Goal: Task Accomplishment & Management: Complete application form

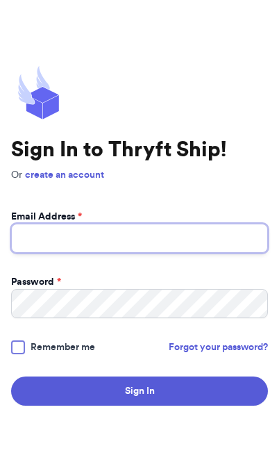
type input "[EMAIL_ADDRESS][DOMAIN_NAME]"
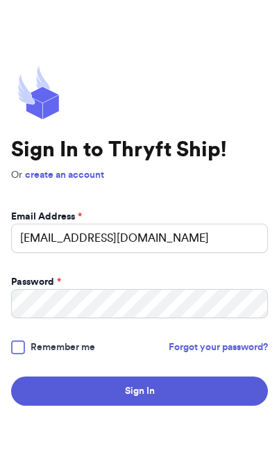
click at [140, 406] on button "Sign In" at bounding box center [139, 391] width 257 height 29
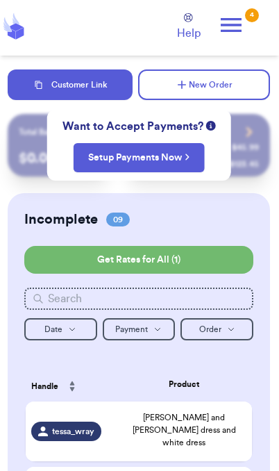
click at [90, 87] on button "Customer Link" at bounding box center [70, 84] width 125 height 31
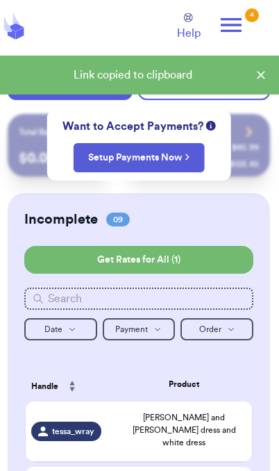
click at [265, 81] on icon at bounding box center [261, 75] width 14 height 14
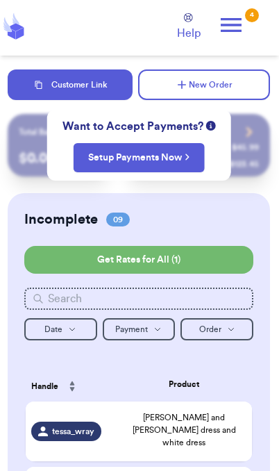
click at [213, 90] on button "New Order" at bounding box center [204, 84] width 132 height 31
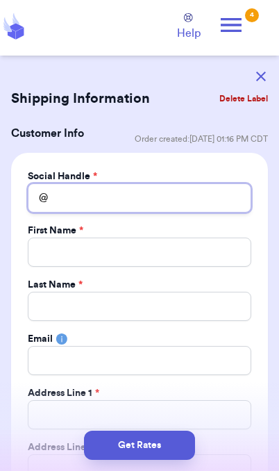
click at [158, 202] on input "Total Amount Paid" at bounding box center [140, 197] width 224 height 29
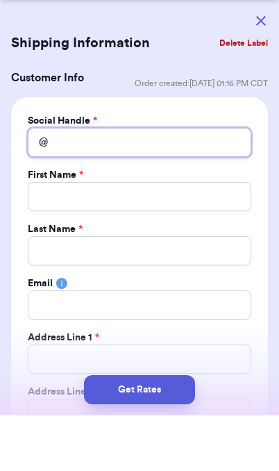
type input "W"
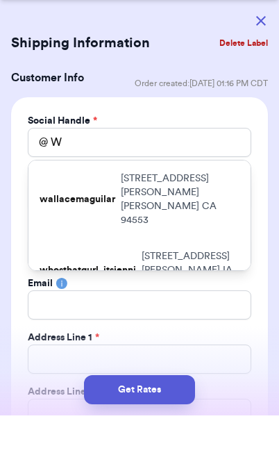
click at [199, 227] on p "111 Jose lane Martinez CA 94553" at bounding box center [180, 255] width 119 height 56
type input "wallacemaguilar"
type input "Wallace"
type input "Aguilar"
type input "wallacemstewart@gmail.com"
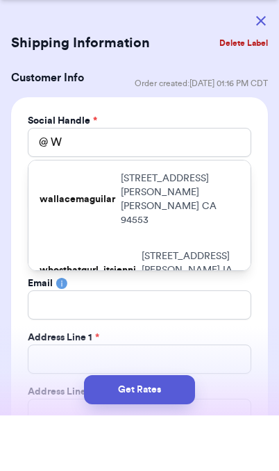
type input "111 Jose lane"
type input "Martinez"
select select "CA"
type input "94553"
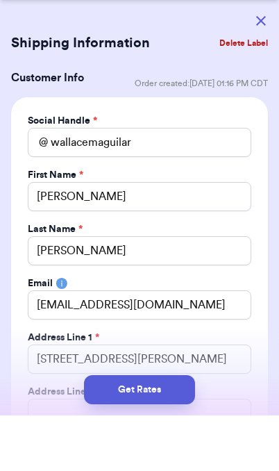
scroll to position [56, 0]
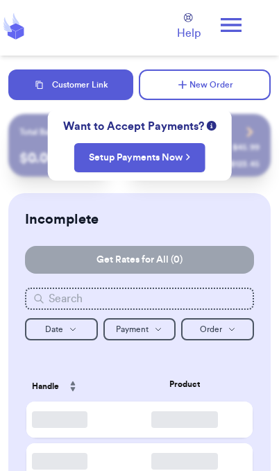
scroll to position [56, 0]
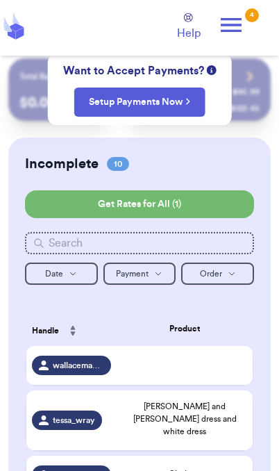
click at [147, 88] on button "Setup Payments Now" at bounding box center [139, 102] width 131 height 29
click at [163, 159] on div "Incomplete 10 Get Rates for All ( 1 )" at bounding box center [139, 163] width 229 height 19
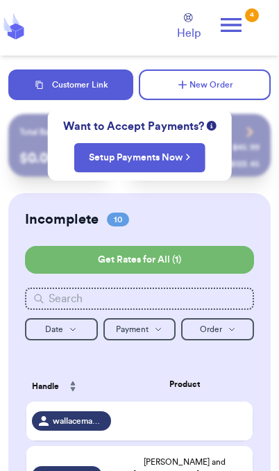
click at [99, 82] on button "Customer Link" at bounding box center [70, 84] width 125 height 31
click at [190, 425] on td at bounding box center [185, 421] width 136 height 39
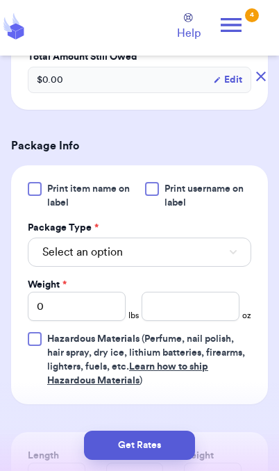
scroll to position [501, 0]
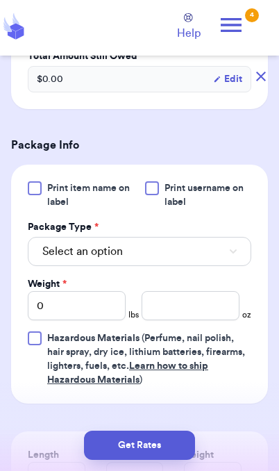
click at [179, 247] on button "Select an option" at bounding box center [140, 251] width 224 height 29
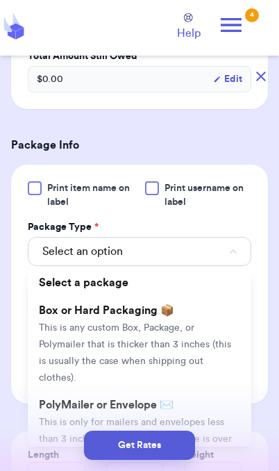
click at [147, 418] on span "This is only for mailers and envelopes less than 3 inches thick. If your envelo…" at bounding box center [135, 448] width 193 height 60
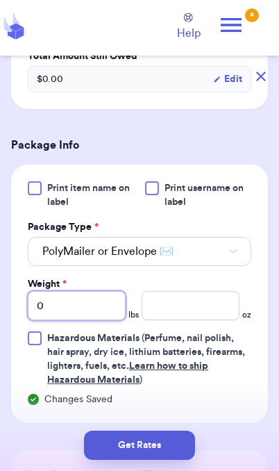
click at [92, 299] on input "0" at bounding box center [77, 305] width 98 height 29
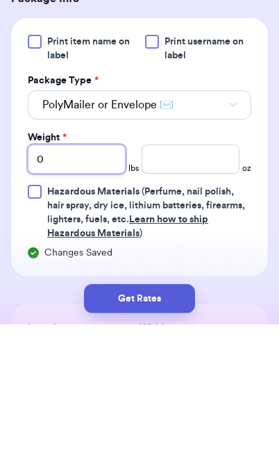
type input "01"
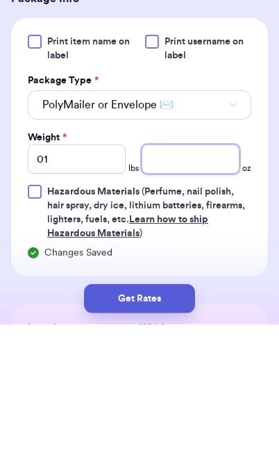
click at [195, 291] on input "number" at bounding box center [191, 305] width 98 height 29
type input "12"
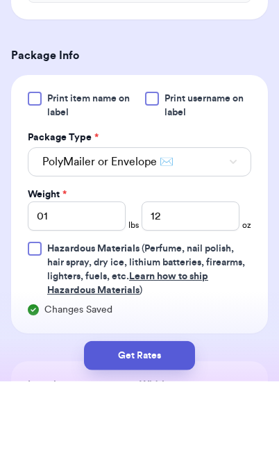
click at [171, 450] on button "Get Rates" at bounding box center [139, 445] width 111 height 29
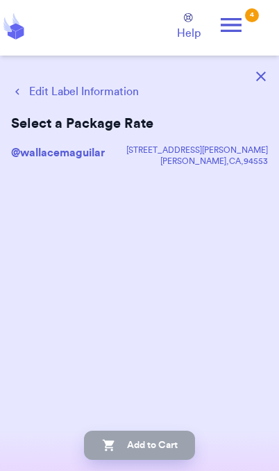
scroll to position [0, 0]
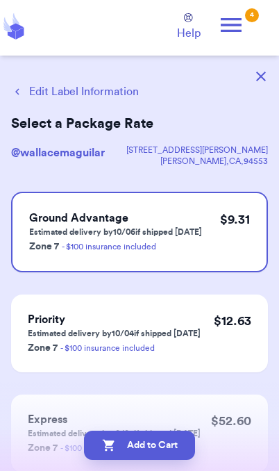
click at [176, 445] on button "Add to Cart" at bounding box center [139, 445] width 111 height 29
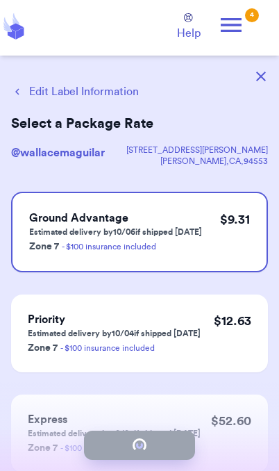
checkbox input "true"
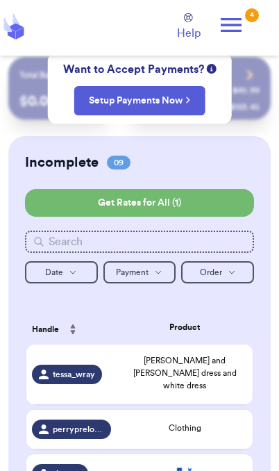
click at [236, 26] on icon at bounding box center [231, 25] width 21 height 14
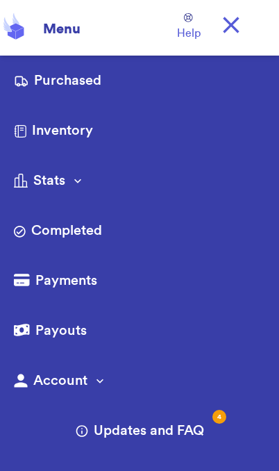
click at [68, 84] on link "Purchased" at bounding box center [140, 82] width 252 height 22
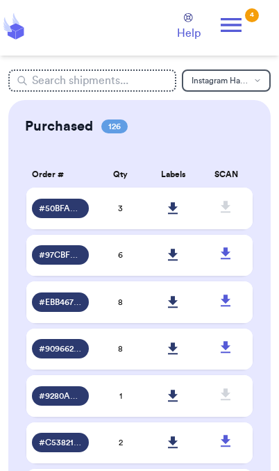
click at [73, 265] on div "# 97CBFB82" at bounding box center [60, 254] width 57 height 19
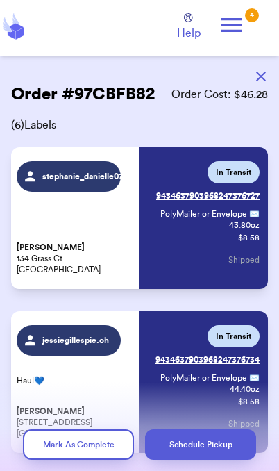
click at [266, 72] on button "button" at bounding box center [261, 76] width 31 height 31
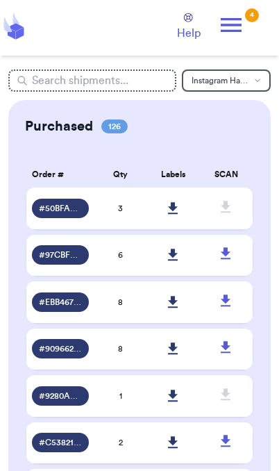
click at [69, 308] on span "# EBB4672D" at bounding box center [60, 302] width 43 height 11
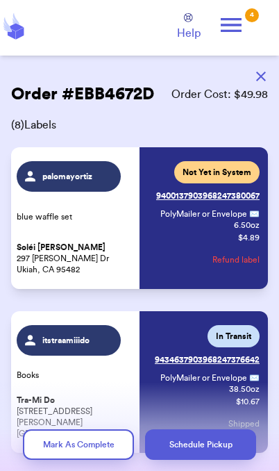
click at [260, 73] on icon "button" at bounding box center [261, 77] width 10 height 10
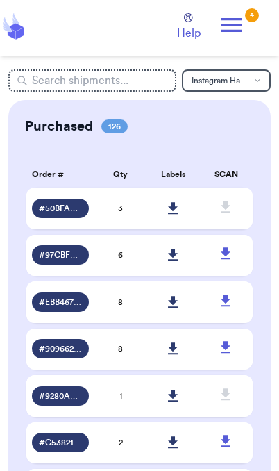
click at [58, 354] on span "# 90966205" at bounding box center [60, 348] width 43 height 11
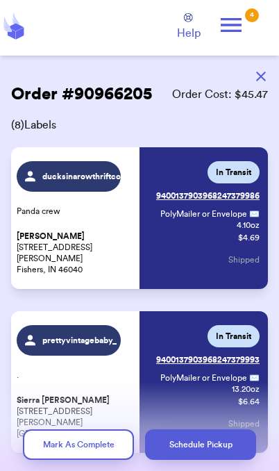
click at [259, 73] on icon "button" at bounding box center [261, 77] width 10 height 10
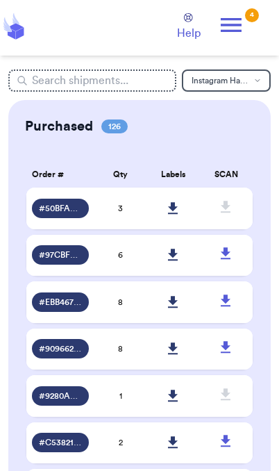
click at [69, 214] on span "# 50BFA2C4" at bounding box center [60, 208] width 43 height 11
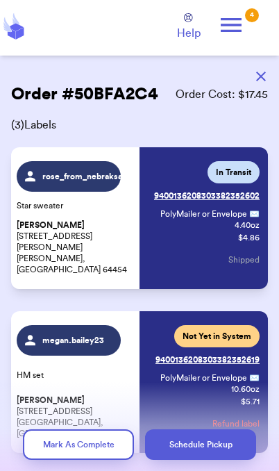
click at [265, 78] on icon "button" at bounding box center [261, 77] width 10 height 10
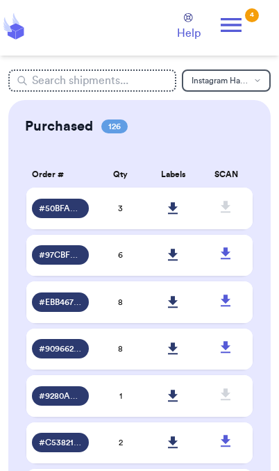
click at [74, 265] on div "# 97CBFB82" at bounding box center [60, 254] width 57 height 19
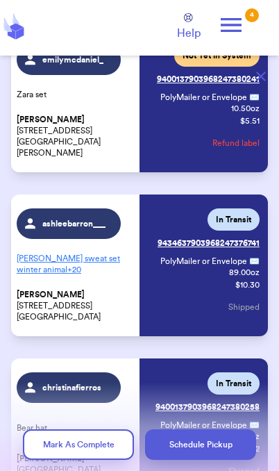
scroll to position [591, 0]
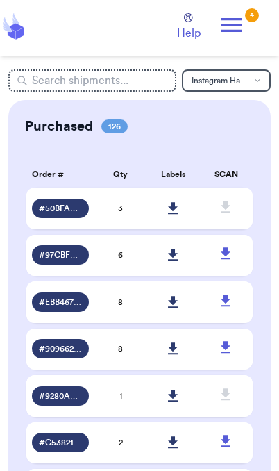
click at [236, 24] on icon at bounding box center [231, 25] width 21 height 14
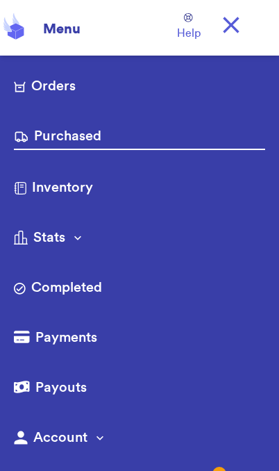
click at [74, 95] on link "Orders" at bounding box center [140, 87] width 252 height 22
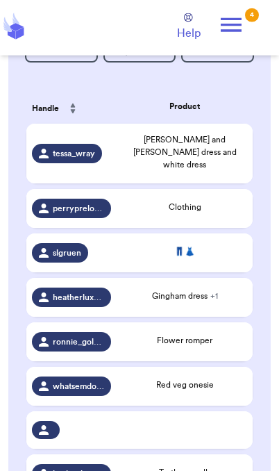
scroll to position [279, 0]
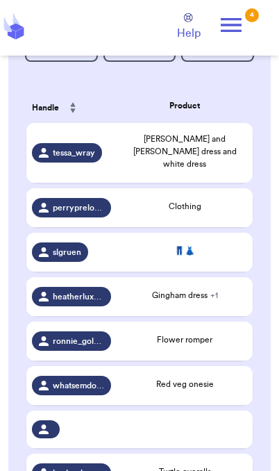
click at [208, 156] on div "[PERSON_NAME] and [PERSON_NAME] dress and white dress" at bounding box center [184, 152] width 125 height 38
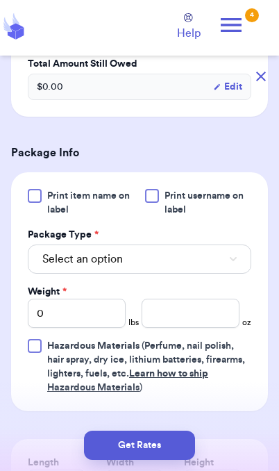
scroll to position [480, 0]
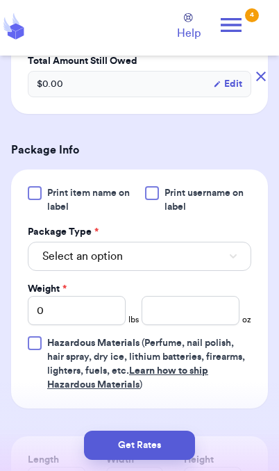
click at [207, 271] on button "Select an option" at bounding box center [140, 256] width 224 height 29
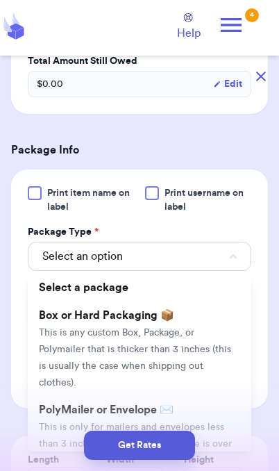
click at [67, 432] on div "Get Rates" at bounding box center [139, 445] width 257 height 29
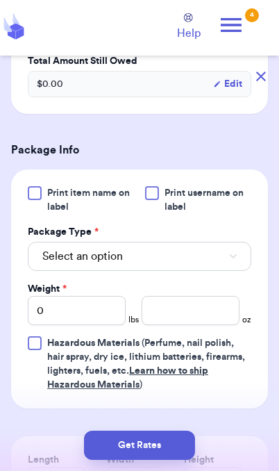
click at [187, 271] on button "Select an option" at bounding box center [140, 256] width 224 height 29
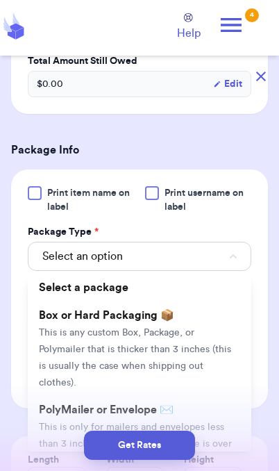
click at [208, 428] on div "Get Rates" at bounding box center [139, 445] width 279 height 51
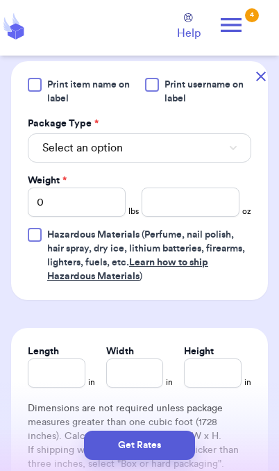
scroll to position [604, 0]
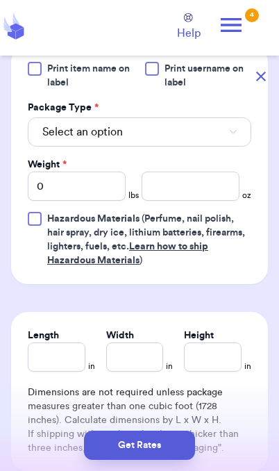
click at [195, 145] on button "Select an option" at bounding box center [140, 131] width 224 height 29
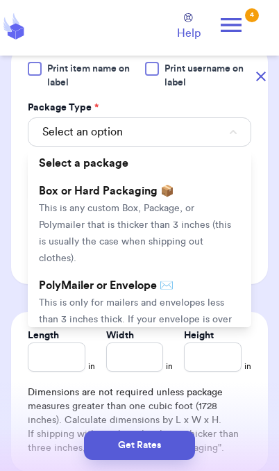
click at [145, 319] on span "This is only for mailers and envelopes less than 3 inches thick. If your envelo…" at bounding box center [135, 328] width 193 height 60
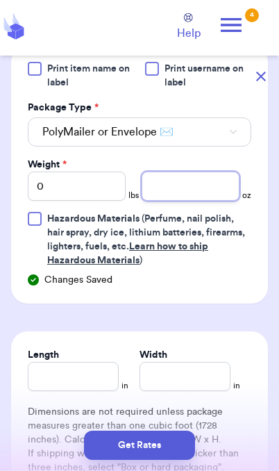
click at [191, 201] on input "number" at bounding box center [191, 186] width 98 height 29
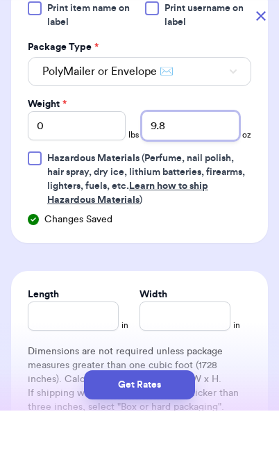
type input "9.8"
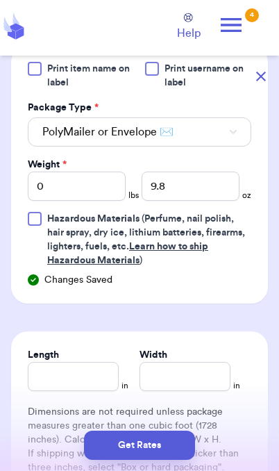
click at [168, 458] on button "Get Rates" at bounding box center [139, 445] width 111 height 29
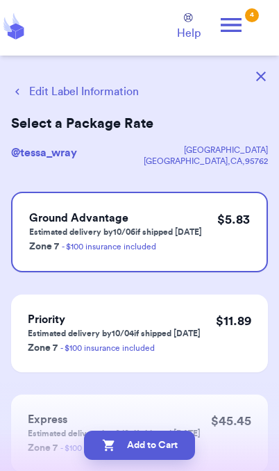
click at [181, 453] on button "Add to Cart" at bounding box center [139, 445] width 111 height 29
checkbox input "true"
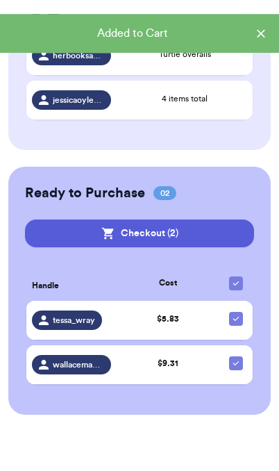
scroll to position [591, 0]
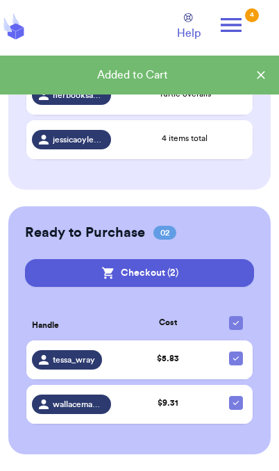
click at [214, 277] on button "Checkout ( 2 )" at bounding box center [139, 273] width 229 height 28
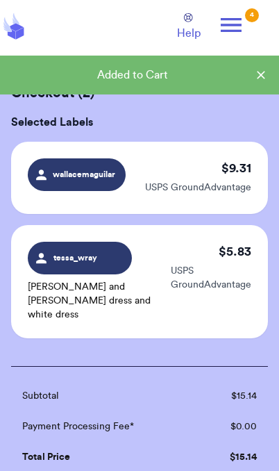
click at [241, 71] on div "Added to Cart" at bounding box center [132, 75] width 243 height 17
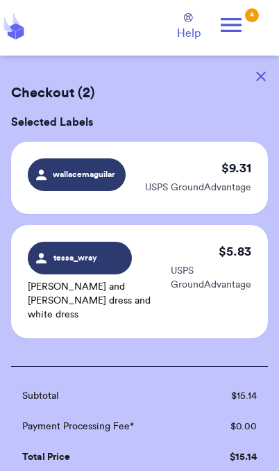
click at [241, 71] on div "Checkout ( 2 ) Selected Labels wallacemaguilar $ 9.31 USPS GroundAdvantage tess…" at bounding box center [139, 386] width 279 height 660
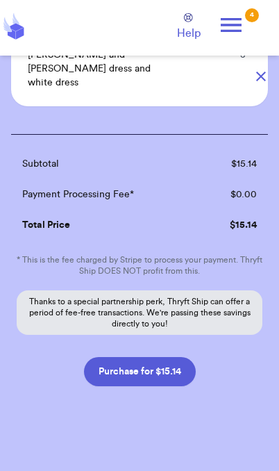
scroll to position [231, 0]
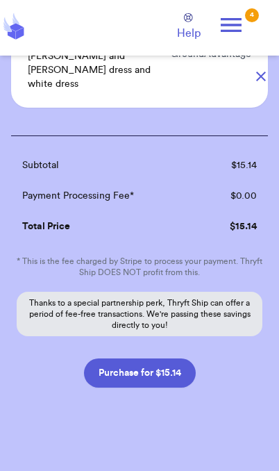
click at [170, 368] on button "Purchase for $15.14" at bounding box center [140, 373] width 112 height 29
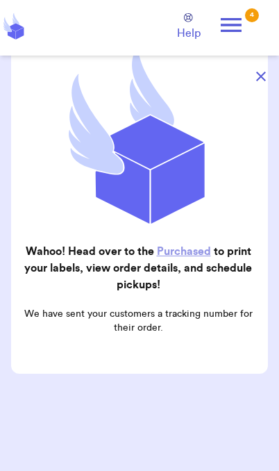
scroll to position [140, 0]
